Goal: Task Accomplishment & Management: Manage account settings

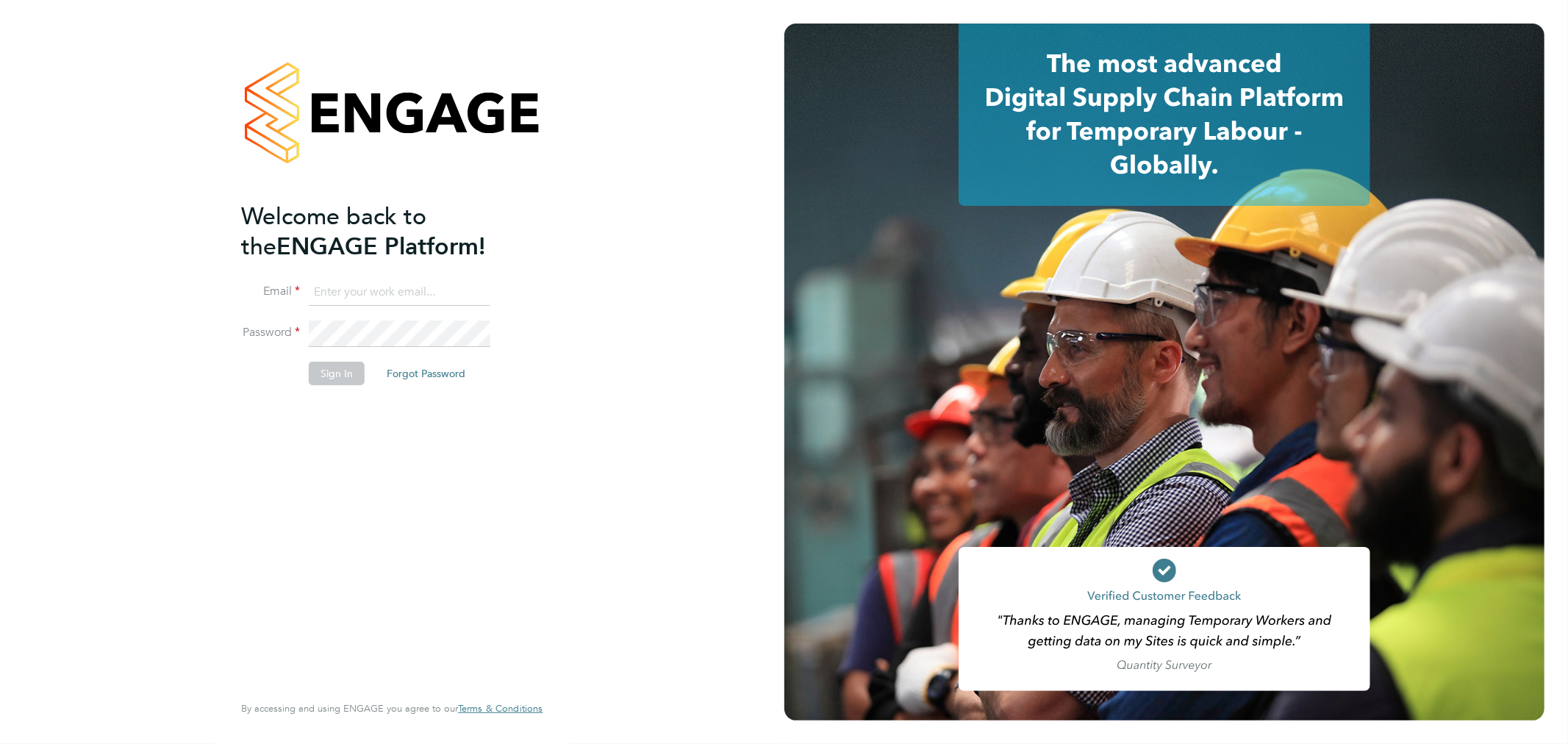
type input "[EMAIL_ADDRESS][DOMAIN_NAME]"
click at [335, 371] on button "Sign In" at bounding box center [336, 373] width 56 height 24
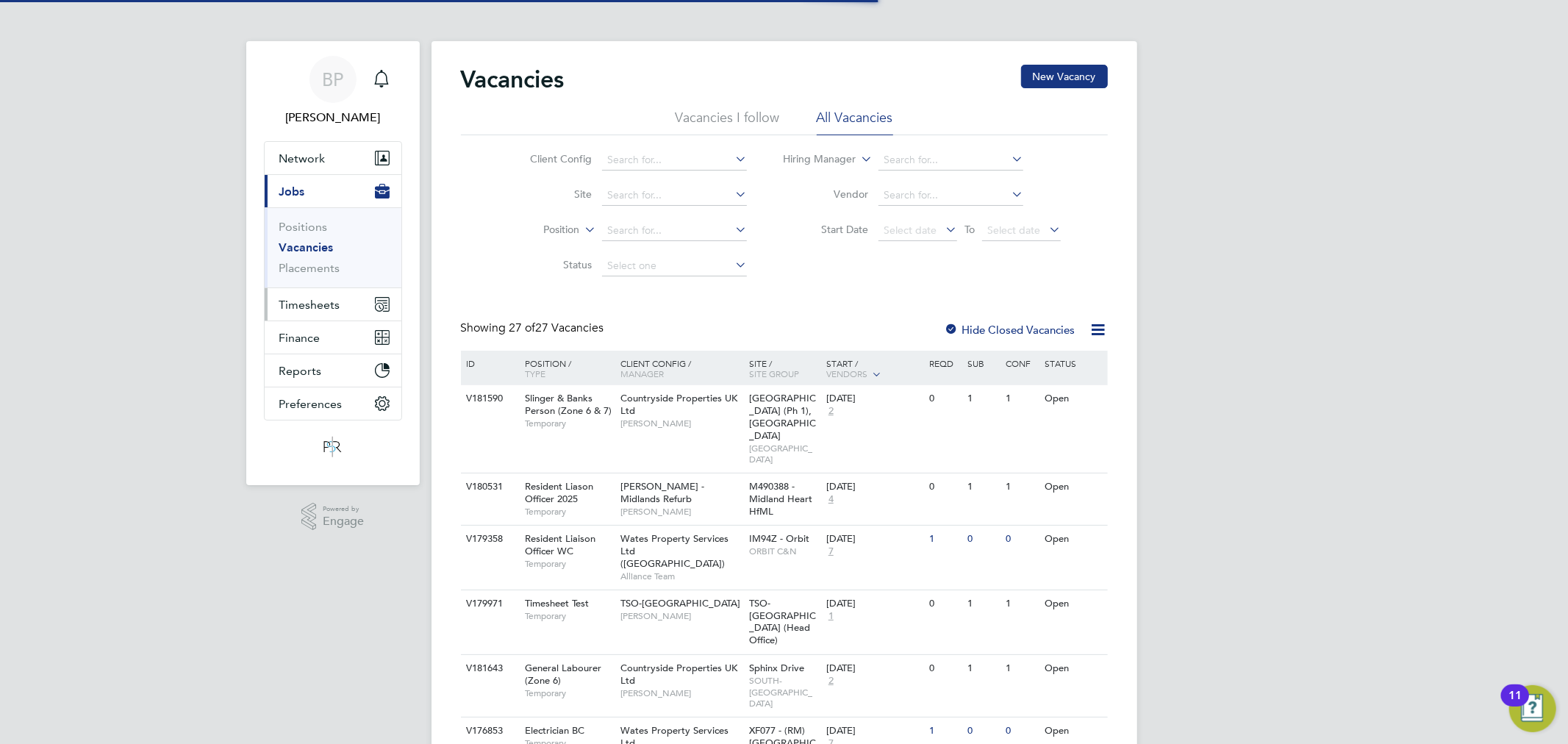
click at [305, 307] on span "Timesheets" at bounding box center [310, 304] width 61 height 14
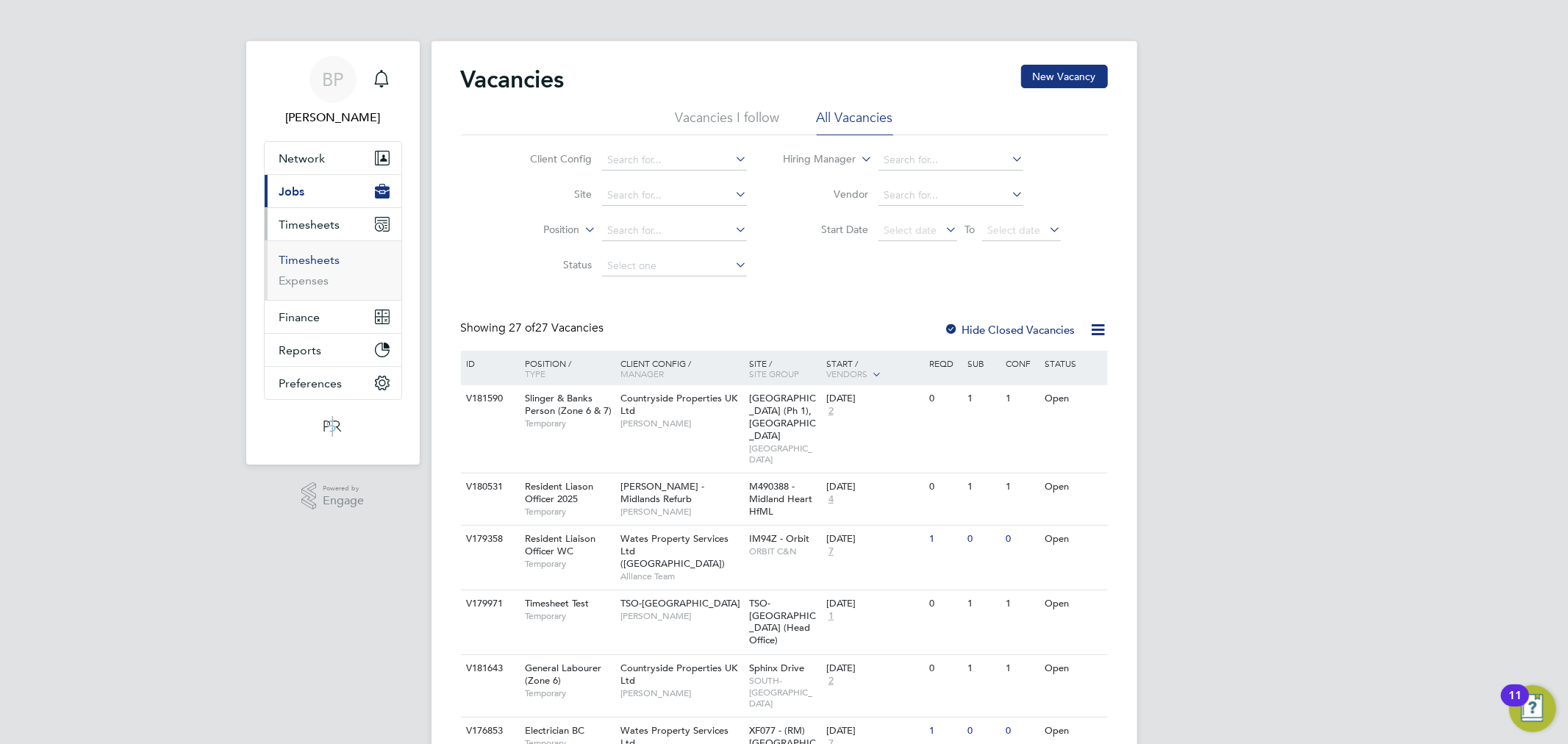
drag, startPoint x: 320, startPoint y: 258, endPoint x: 428, endPoint y: 249, distance: 108.4
click at [320, 258] on link "Timesheets" at bounding box center [310, 259] width 61 height 14
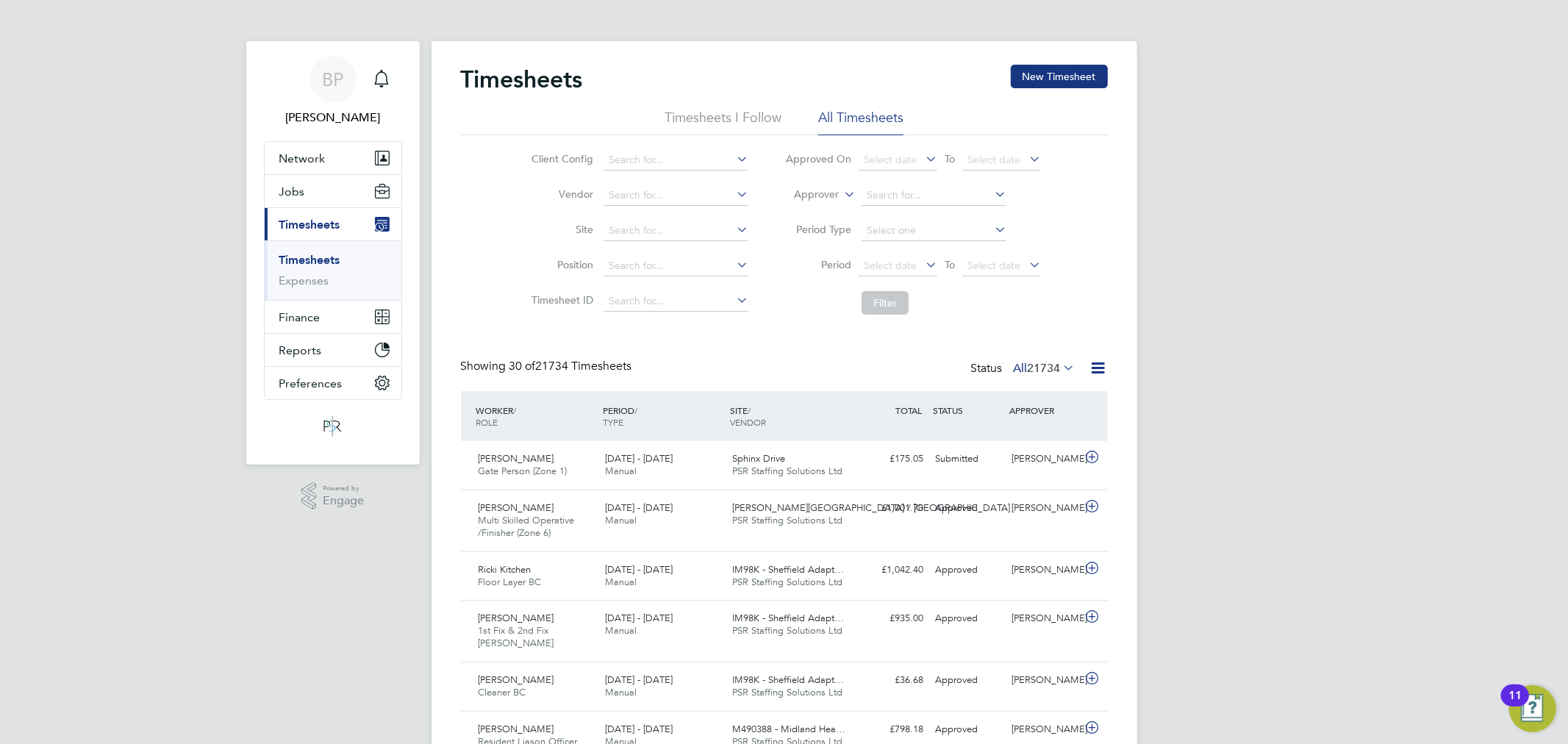
click at [818, 194] on label "Approver" at bounding box center [805, 195] width 66 height 15
click at [821, 210] on li "Worker" at bounding box center [803, 212] width 73 height 19
click at [877, 191] on input at bounding box center [934, 195] width 145 height 20
type input "martin mc"
click at [916, 205] on ul "Martin Mc cabe" at bounding box center [934, 216] width 147 height 21
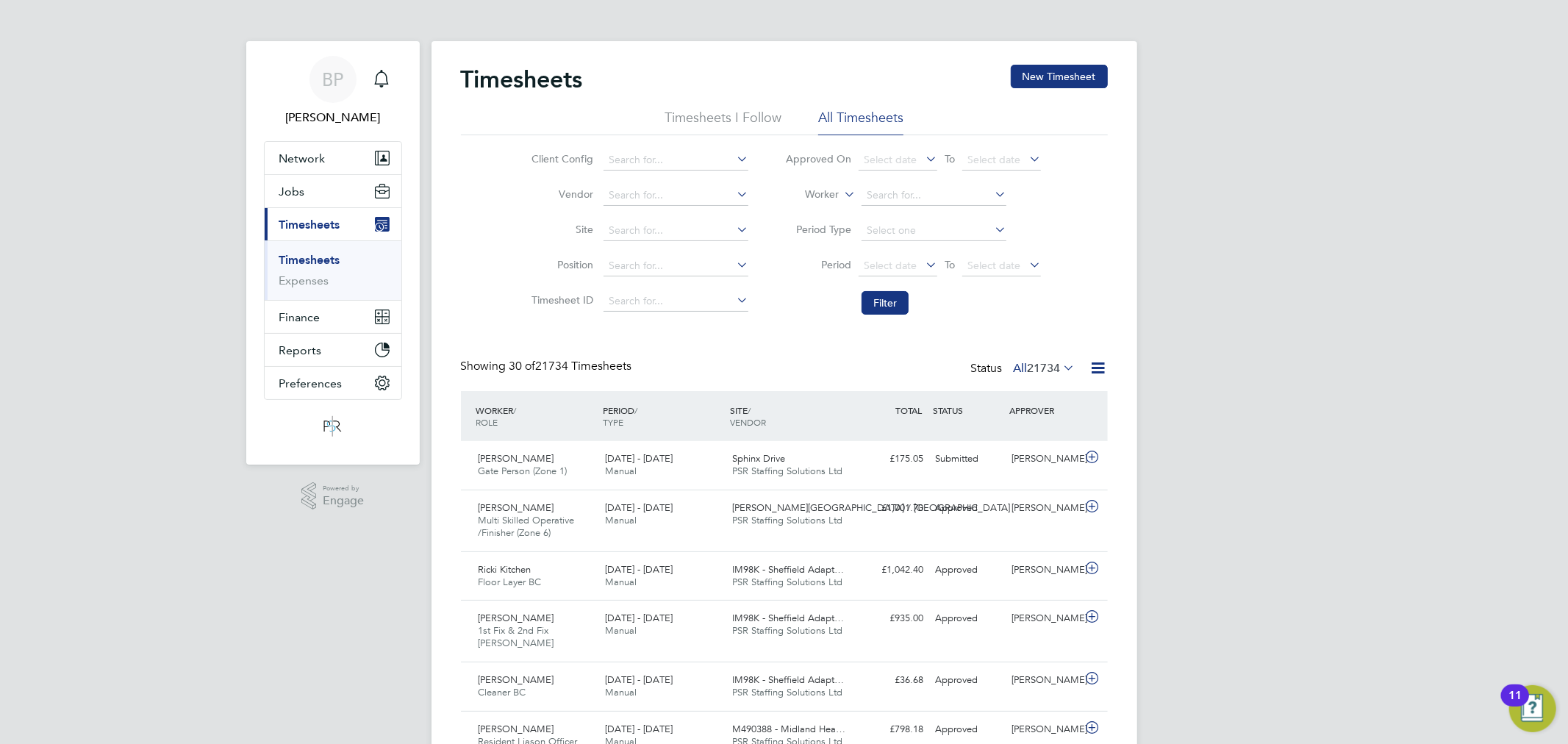
click at [917, 210] on li "Worker" at bounding box center [912, 196] width 293 height 36
click at [903, 196] on input at bounding box center [934, 195] width 145 height 20
click at [954, 211] on li "Martin Mc cabe" at bounding box center [934, 216] width 147 height 19
type input "Martin Mccabe"
click at [895, 297] on button "Filter" at bounding box center [885, 302] width 47 height 24
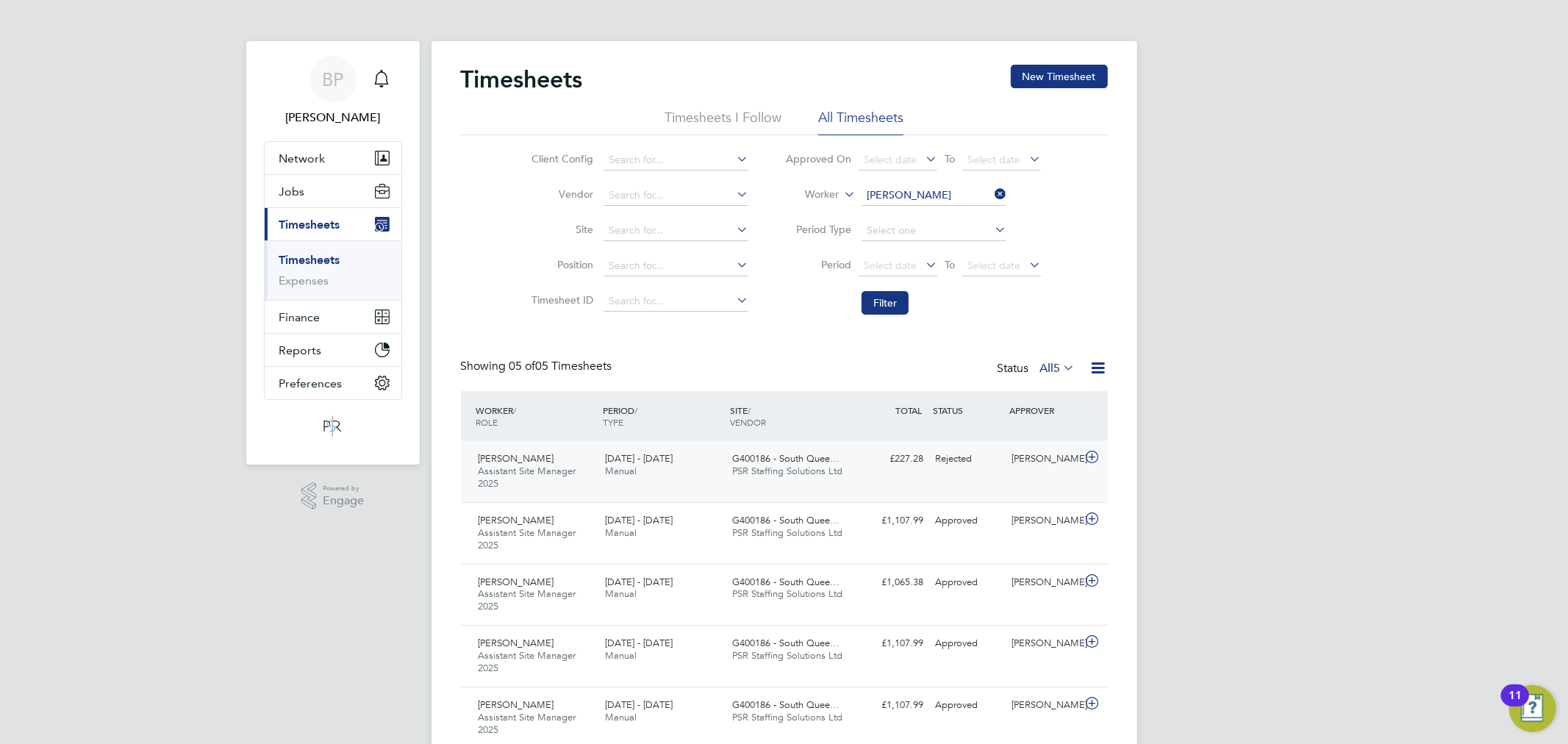
click at [818, 472] on span "PSR Staffing Solutions Ltd" at bounding box center [788, 470] width 110 height 12
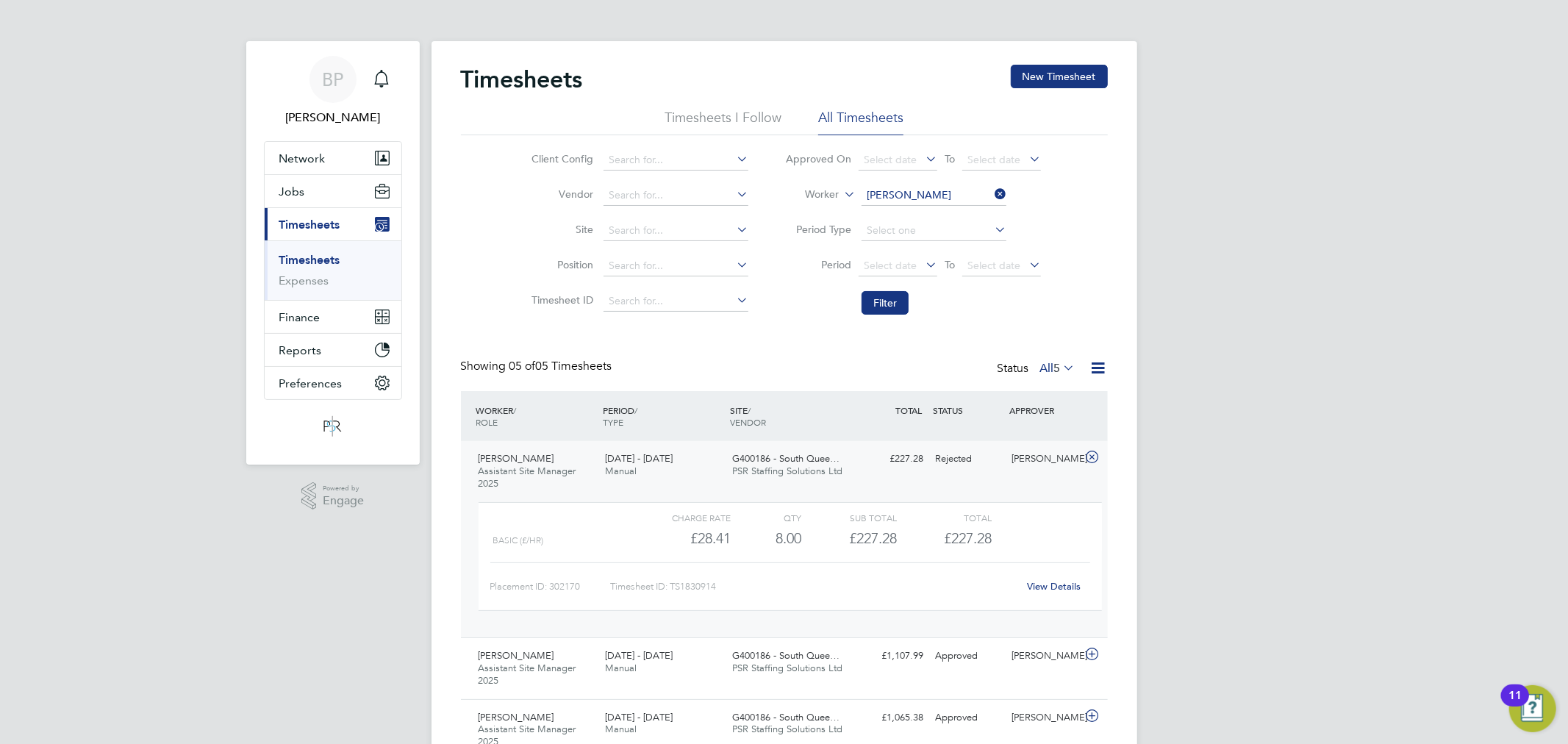
click at [1042, 584] on link "View Details" at bounding box center [1053, 586] width 53 height 12
